Goal: Transaction & Acquisition: Purchase product/service

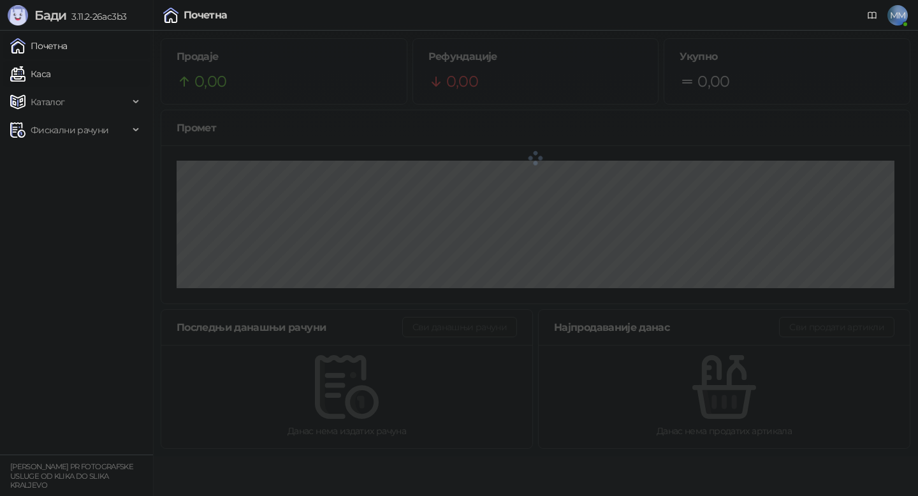
click at [50, 73] on link "Каса" at bounding box center [30, 73] width 40 height 25
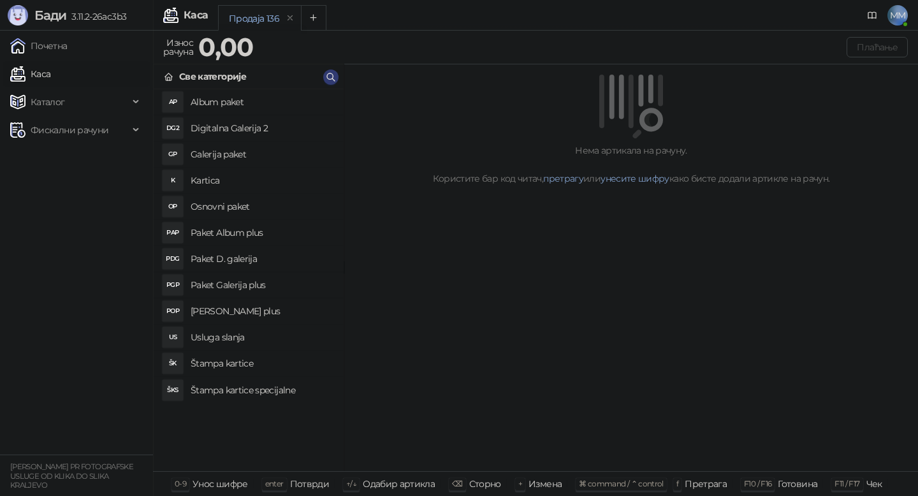
click at [222, 203] on h4 "Osnovni paket" at bounding box center [262, 206] width 143 height 20
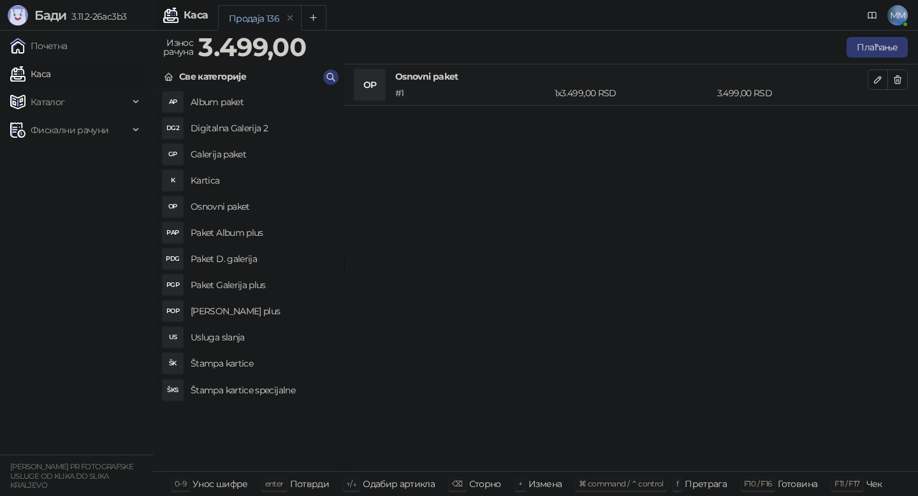
click at [222, 203] on h4 "Osnovni paket" at bounding box center [262, 206] width 143 height 20
click at [223, 364] on h4 "Štampa kartice" at bounding box center [262, 363] width 143 height 20
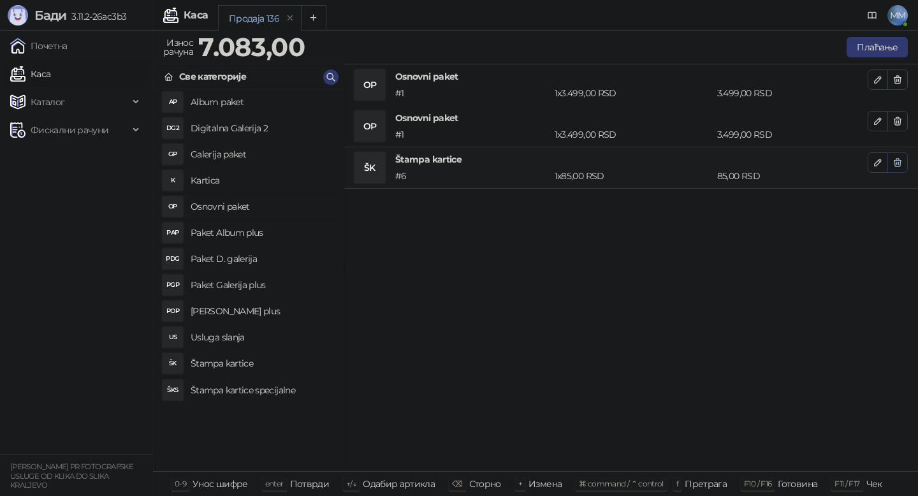
click at [900, 161] on icon "button" at bounding box center [897, 163] width 7 height 8
click at [286, 384] on h4 "Štampa kartice specijalne" at bounding box center [262, 390] width 143 height 20
click at [898, 163] on icon "button" at bounding box center [897, 162] width 10 height 10
click at [238, 340] on h4 "Usluga slanja" at bounding box center [262, 337] width 143 height 20
click at [895, 165] on icon "button" at bounding box center [897, 162] width 10 height 10
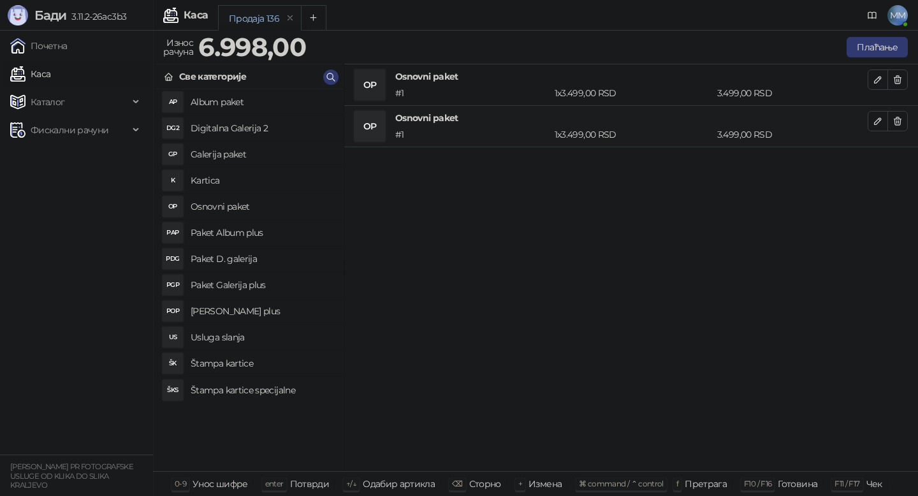
click at [210, 176] on h4 "Kartica" at bounding box center [262, 180] width 143 height 20
click at [898, 159] on icon "button" at bounding box center [897, 163] width 7 height 8
click at [83, 131] on span "Фискални рачуни" at bounding box center [70, 129] width 78 height 25
click at [42, 104] on span "Каталог" at bounding box center [48, 101] width 34 height 25
click at [57, 191] on link "Артикли" at bounding box center [44, 185] width 59 height 25
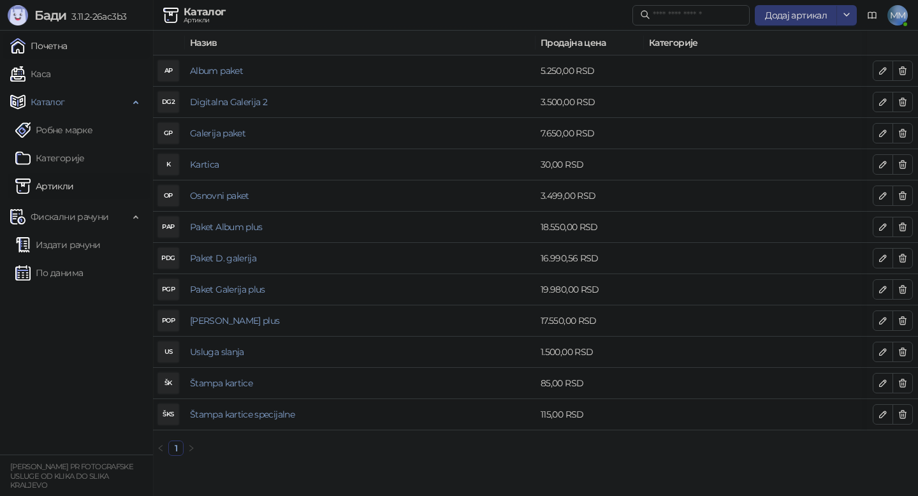
click at [51, 37] on link "Почетна" at bounding box center [38, 45] width 57 height 25
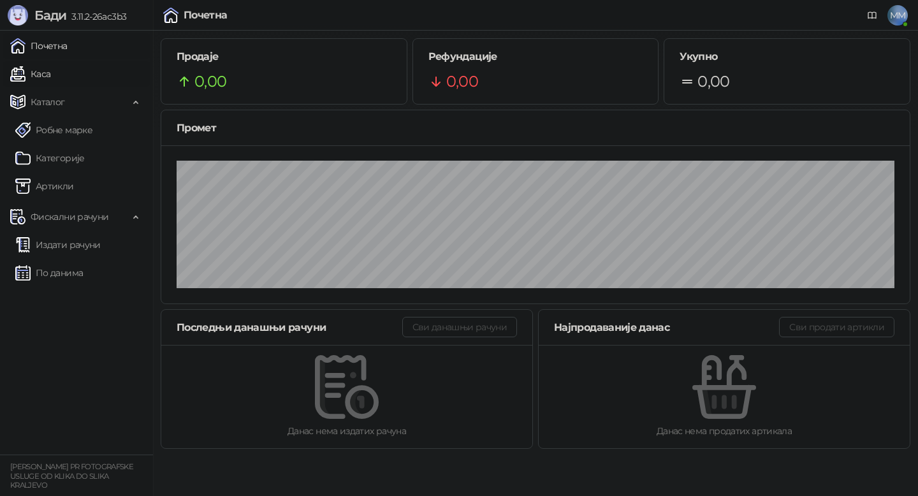
click at [44, 73] on link "Каса" at bounding box center [30, 73] width 40 height 25
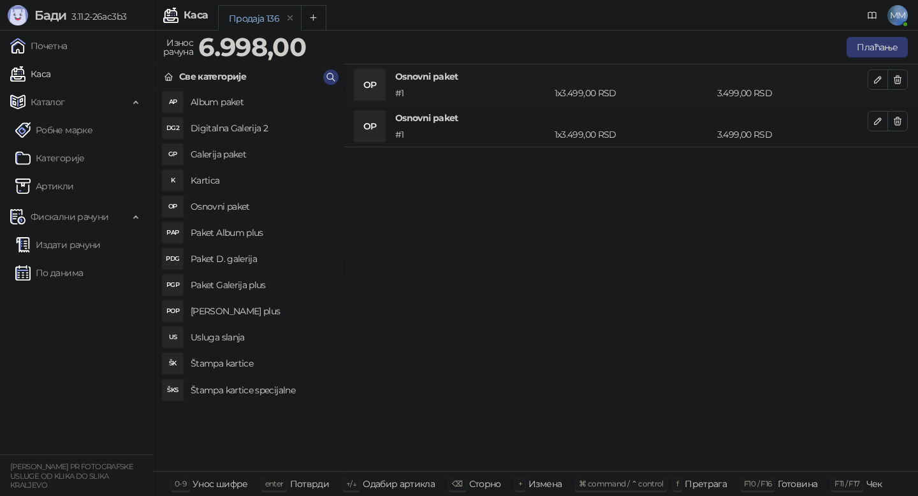
click at [212, 179] on h4 "Kartica" at bounding box center [262, 180] width 143 height 20
click at [895, 162] on icon "button" at bounding box center [897, 162] width 10 height 10
click at [59, 184] on link "Артикли" at bounding box center [44, 185] width 59 height 25
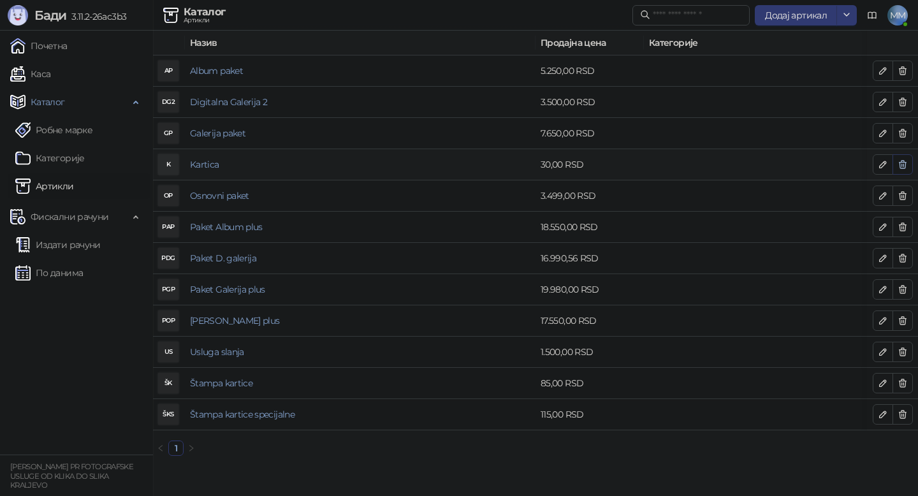
click at [900, 166] on icon "button" at bounding box center [902, 164] width 10 height 10
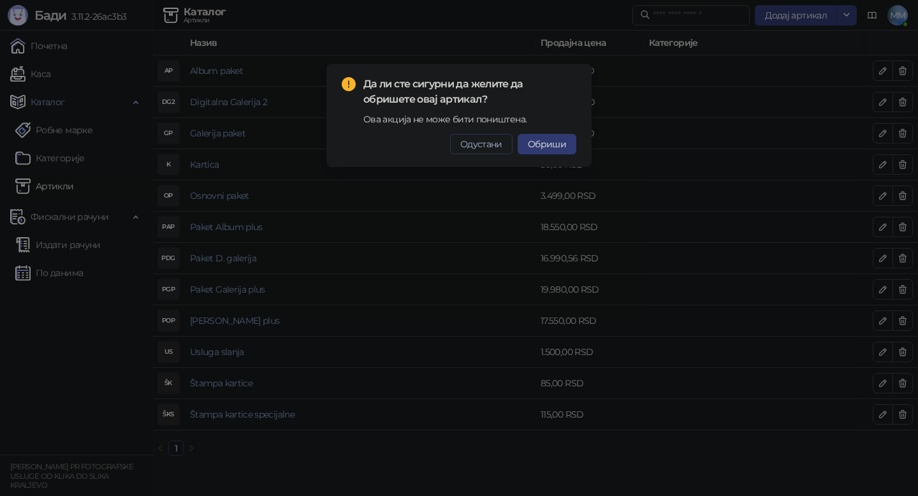
click at [475, 150] on button "Одустани" at bounding box center [481, 144] width 62 height 20
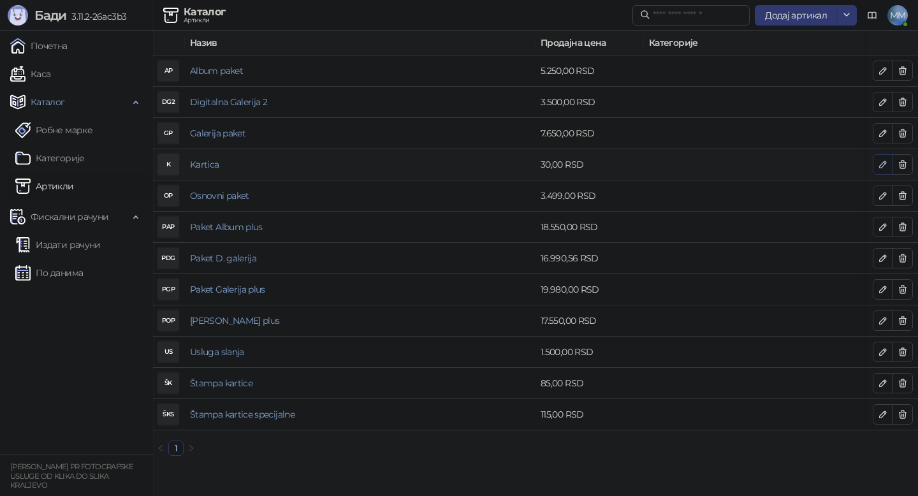
click at [886, 164] on icon "button" at bounding box center [882, 164] width 10 height 10
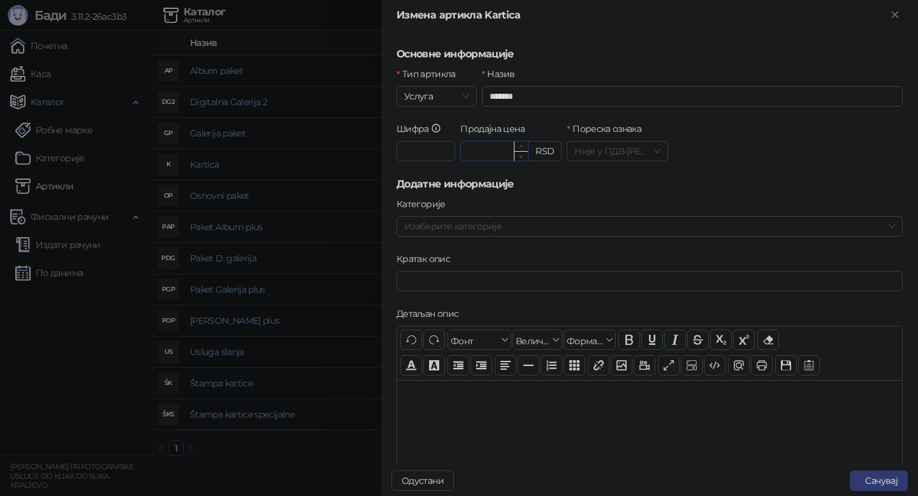
click at [486, 155] on input "*****" at bounding box center [494, 150] width 67 height 19
drag, startPoint x: 498, startPoint y: 148, endPoint x: 440, endPoint y: 148, distance: 58.0
click at [440, 148] on div "Шифра ** Продајна цена ***** RSD Пореска ознака Није у ПДВ - А ( 0,00 %)" at bounding box center [649, 149] width 511 height 55
type input "******"
click at [886, 479] on button "Сачувај" at bounding box center [878, 480] width 58 height 20
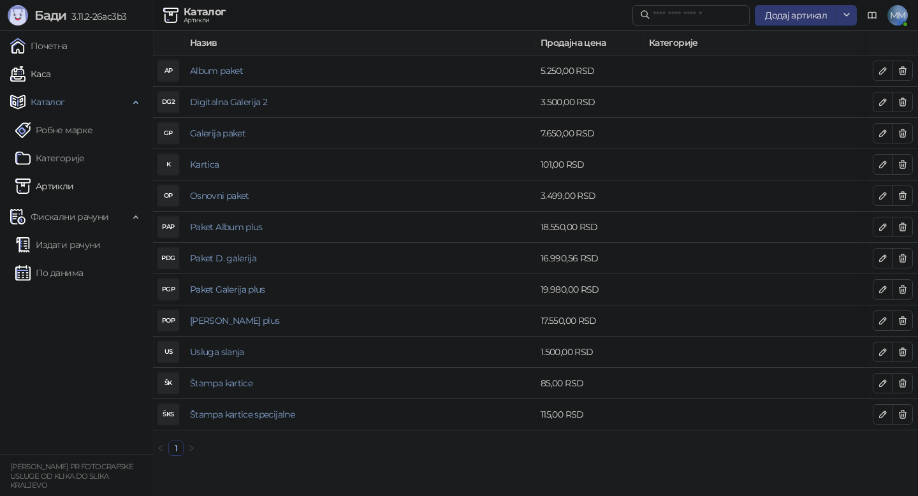
click at [45, 72] on link "Каса" at bounding box center [30, 73] width 40 height 25
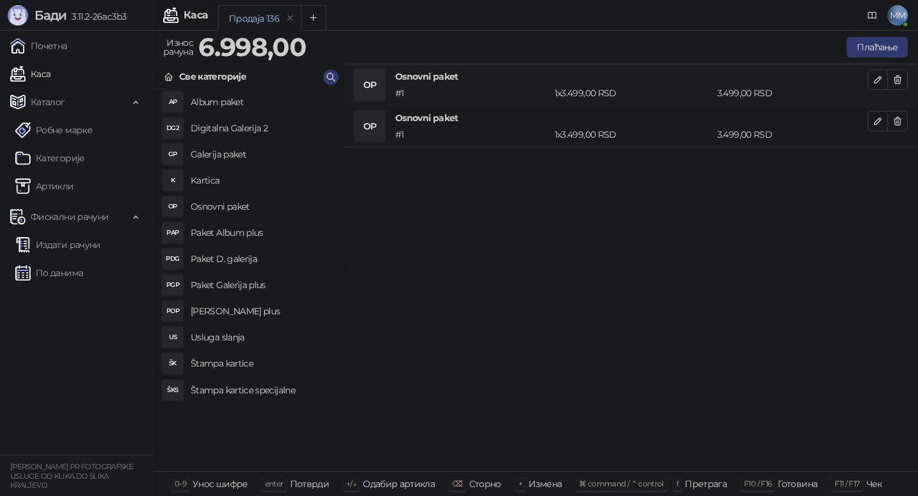
click at [223, 182] on h4 "Kartica" at bounding box center [262, 180] width 143 height 20
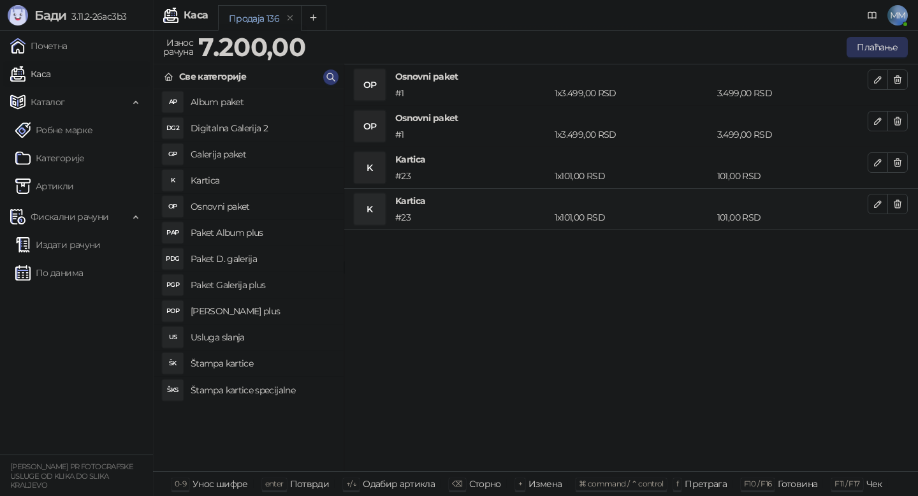
click at [884, 45] on button "Плаћање" at bounding box center [876, 47] width 61 height 20
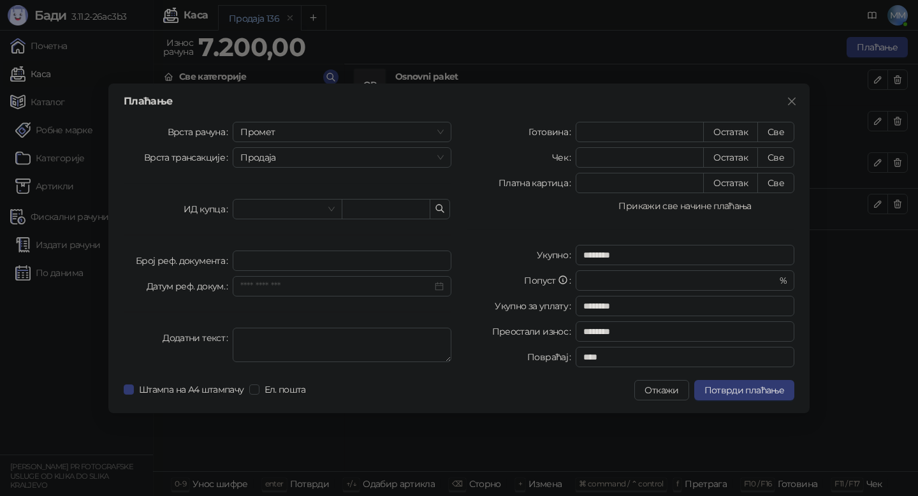
click at [719, 207] on button "Прикажи све начине плаћања" at bounding box center [684, 205] width 219 height 15
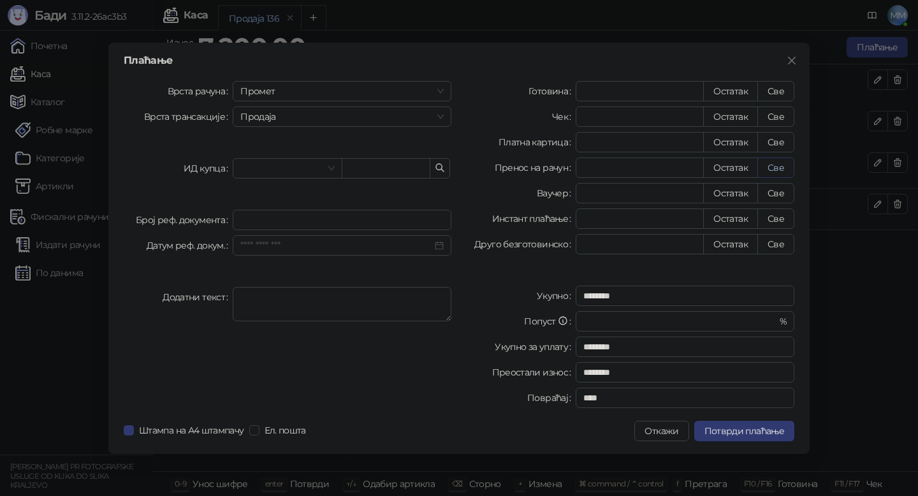
click at [777, 169] on button "Све" at bounding box center [775, 167] width 37 height 20
type input "****"
click at [366, 169] on input "text" at bounding box center [386, 168] width 89 height 20
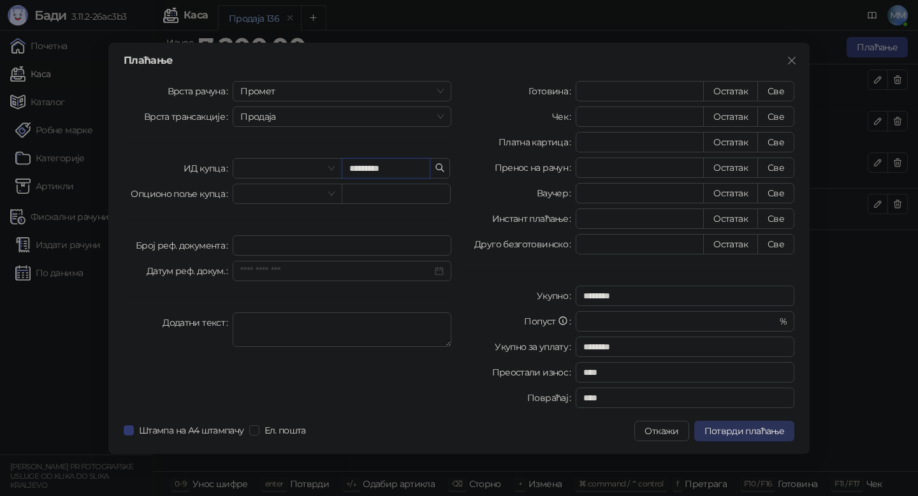
type input "*********"
click at [759, 427] on span "Потврди плаћање" at bounding box center [744, 430] width 80 height 11
